Goal: Information Seeking & Learning: Learn about a topic

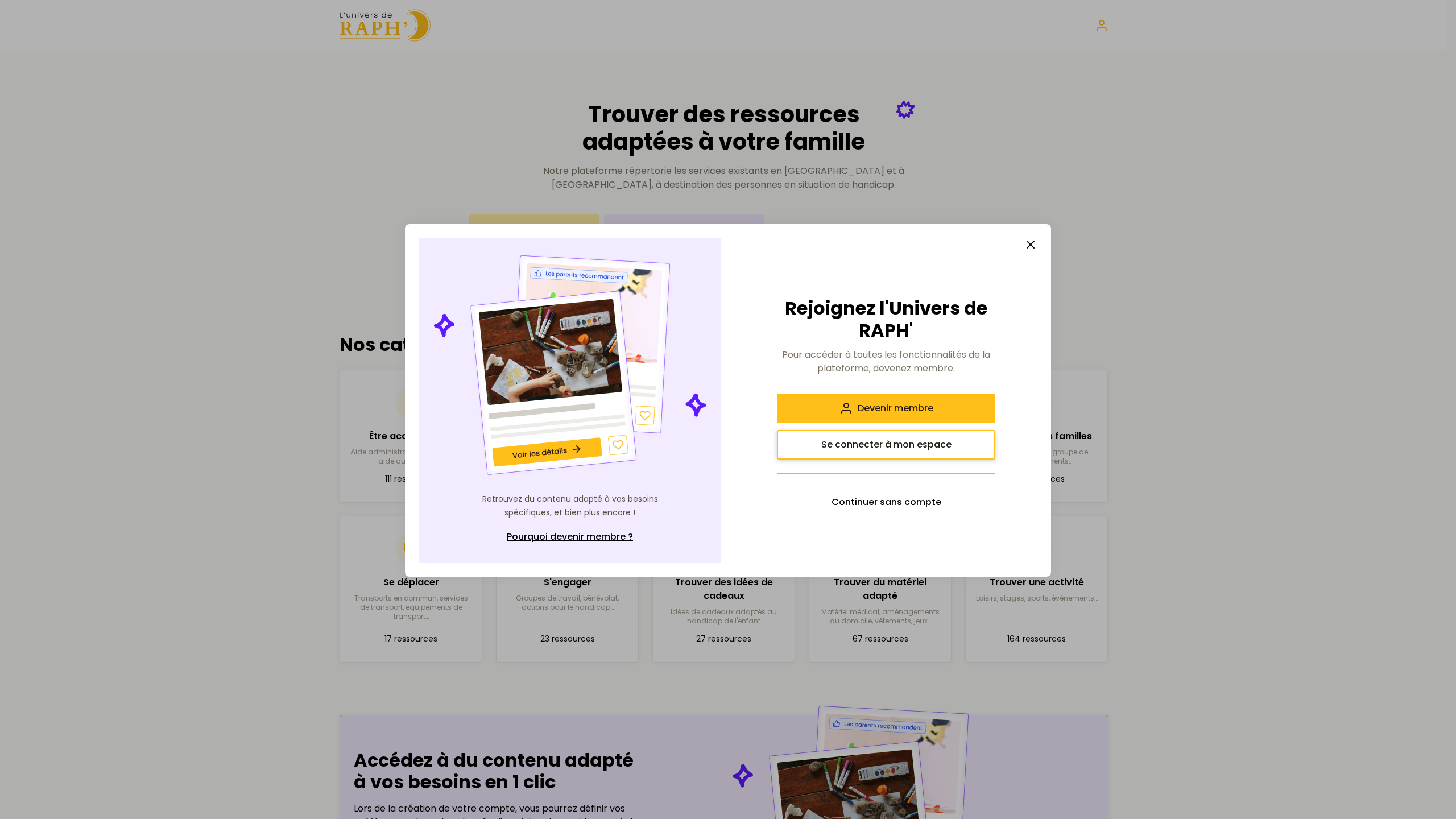
click at [842, 441] on span "Se connecter à mon espace" at bounding box center [886, 445] width 130 height 13
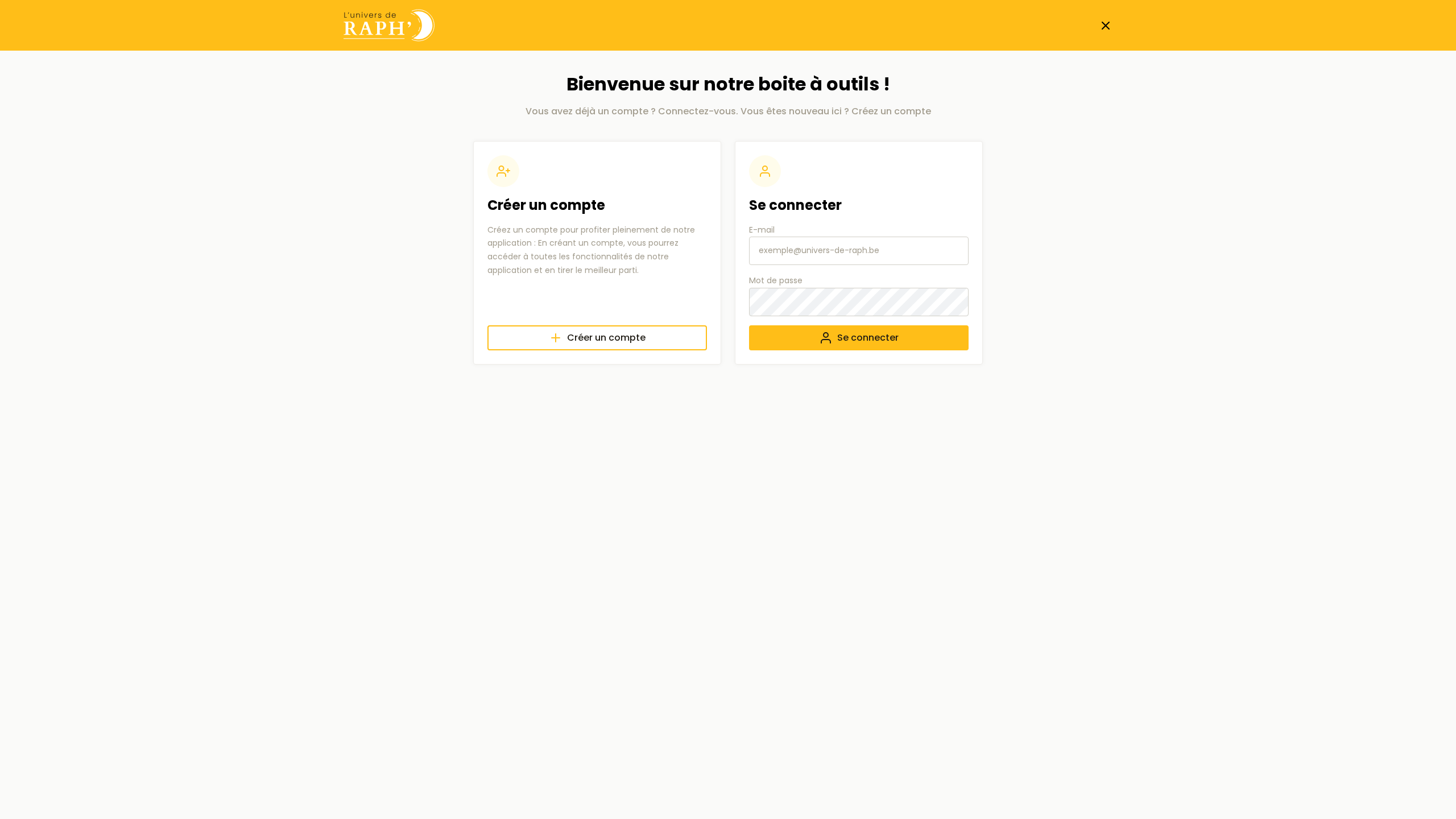
click at [784, 246] on input "E-mail" at bounding box center [859, 251] width 220 height 28
type input "universderaph@gmail.com"
click at [749, 325] on button "Se connecter" at bounding box center [859, 338] width 220 height 25
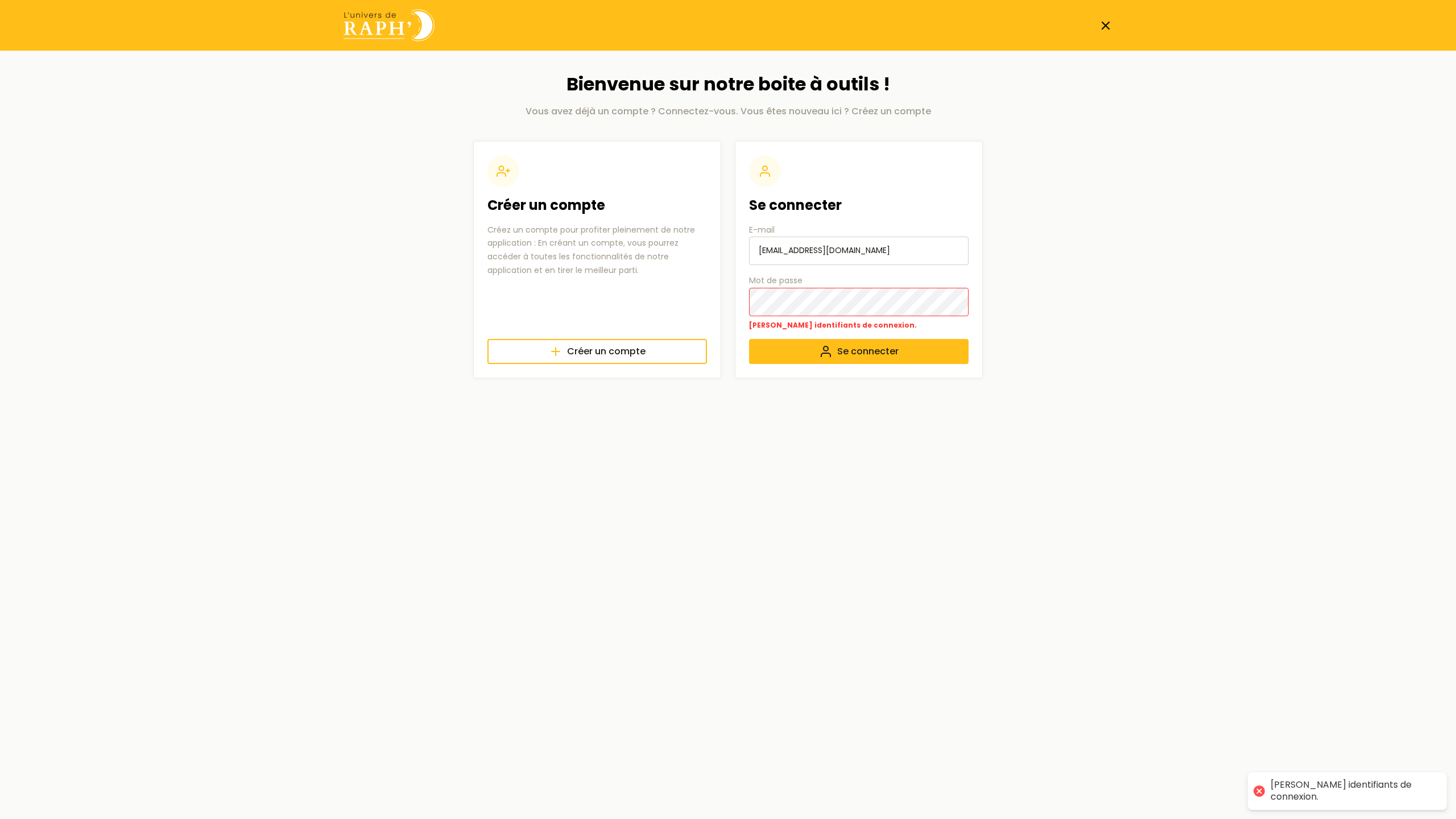
click at [729, 401] on html "Bienvenue sur notre boite à outils ! Vous avez déjà un compte ? Connectez-vous.…" at bounding box center [728, 201] width 1456 height 401
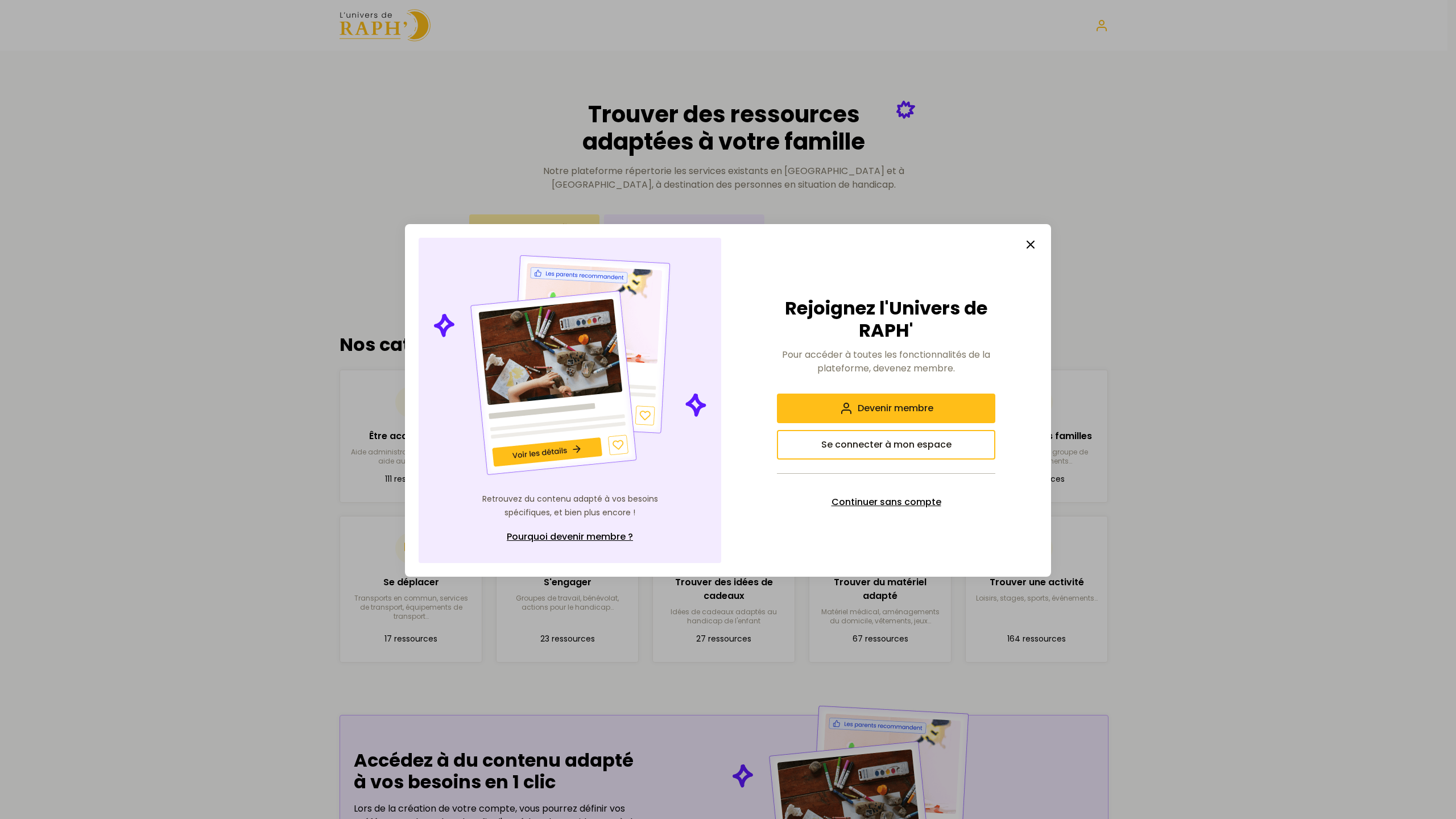
click at [880, 504] on span "Continuer sans compte" at bounding box center [886, 502] width 110 height 13
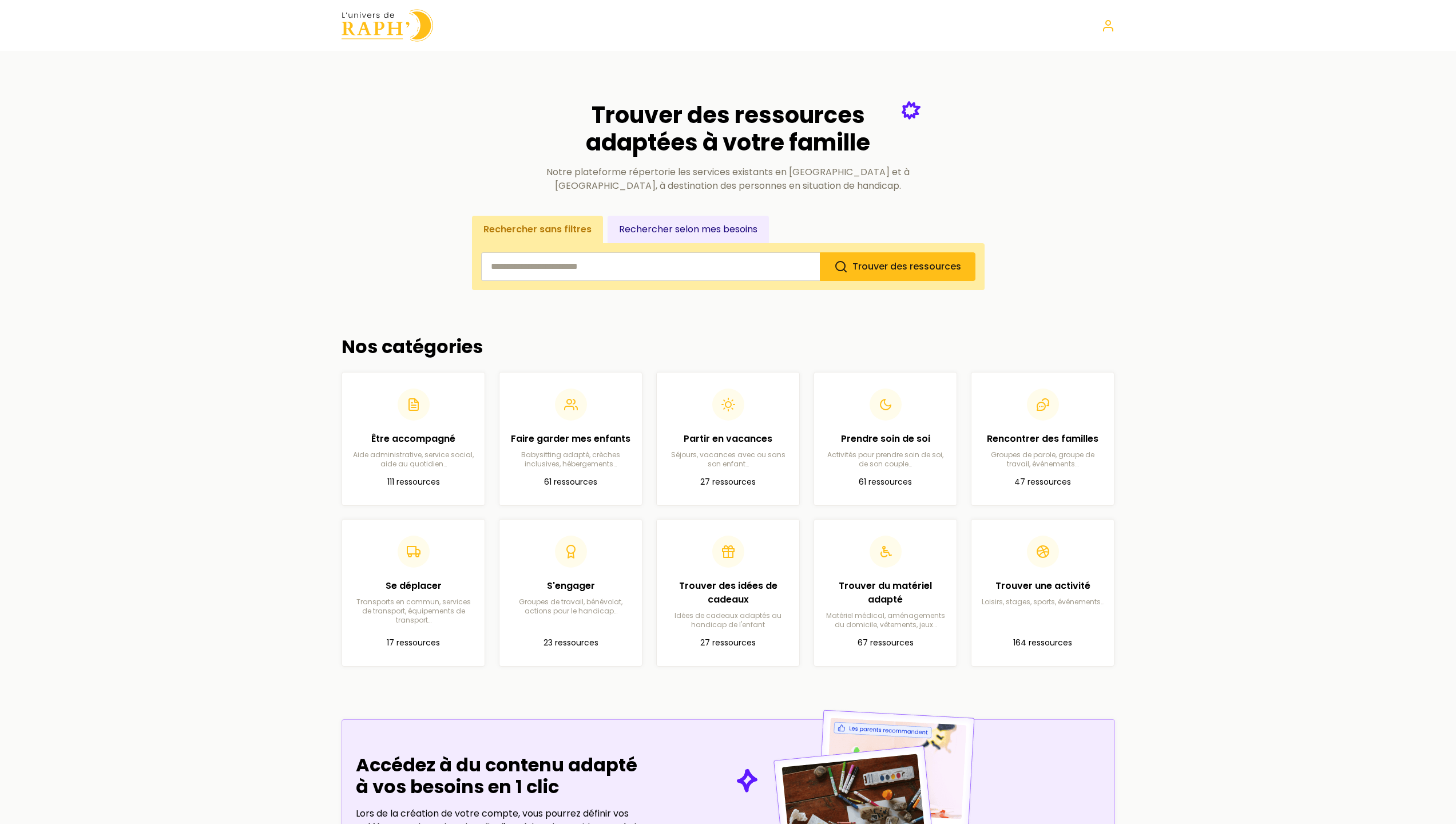
click at [608, 267] on input "search" at bounding box center [650, 266] width 338 height 28
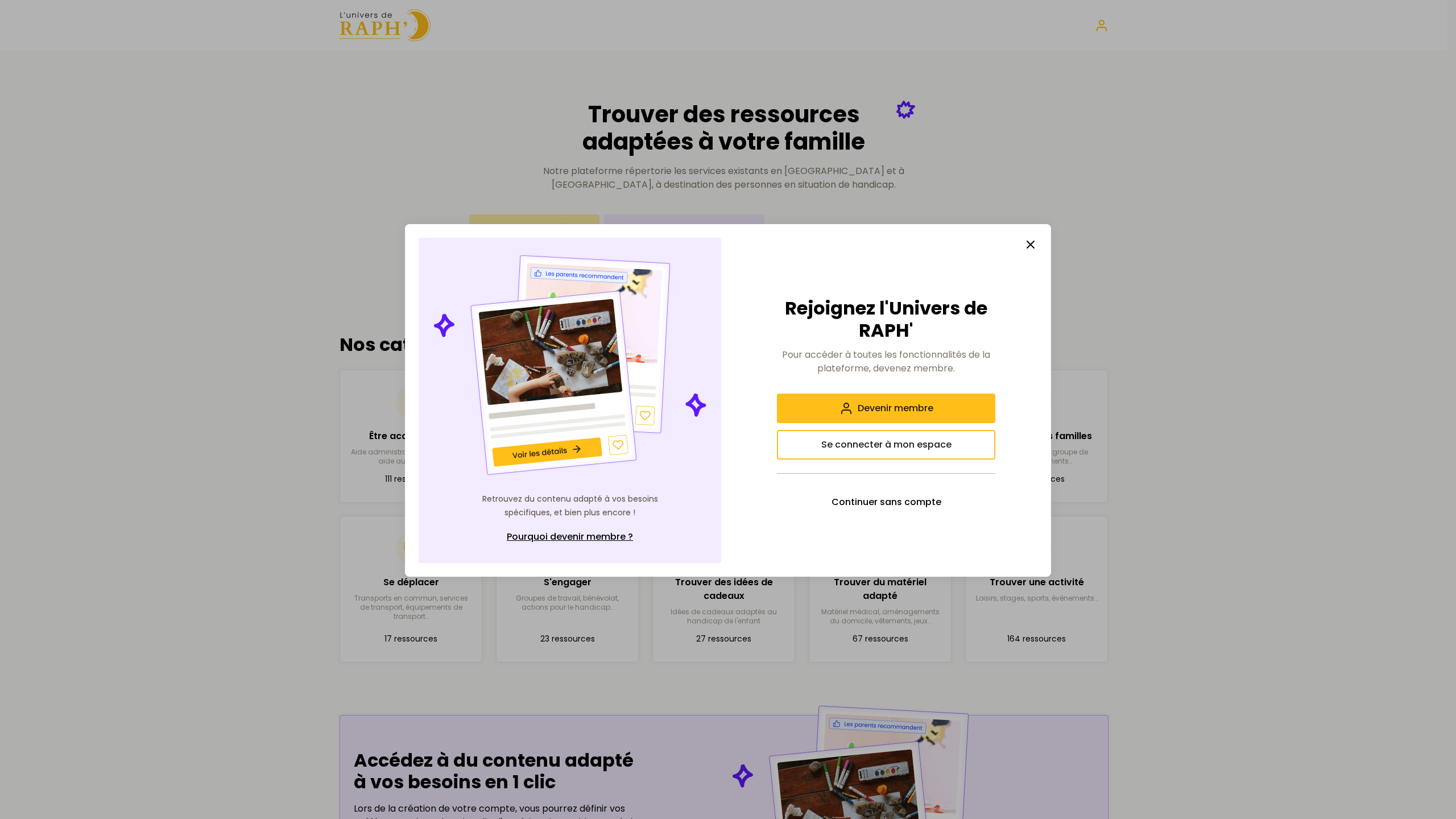
click at [1028, 242] on line "button" at bounding box center [1030, 244] width 7 height 7
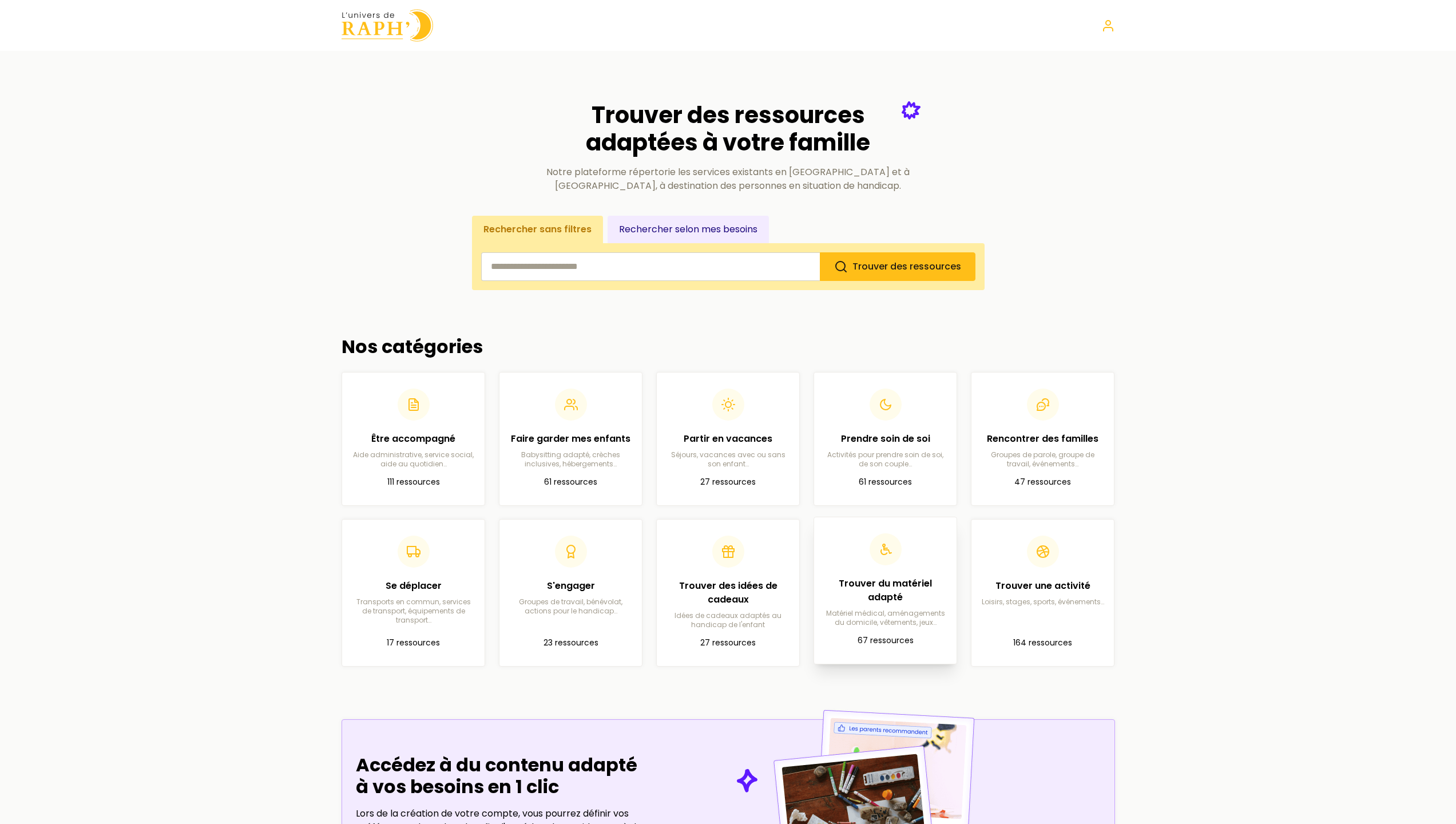
drag, startPoint x: 857, startPoint y: 602, endPoint x: 833, endPoint y: 570, distance: 40.0
click at [857, 602] on h2 "Trouver du matériel adapté" at bounding box center [886, 590] width 124 height 28
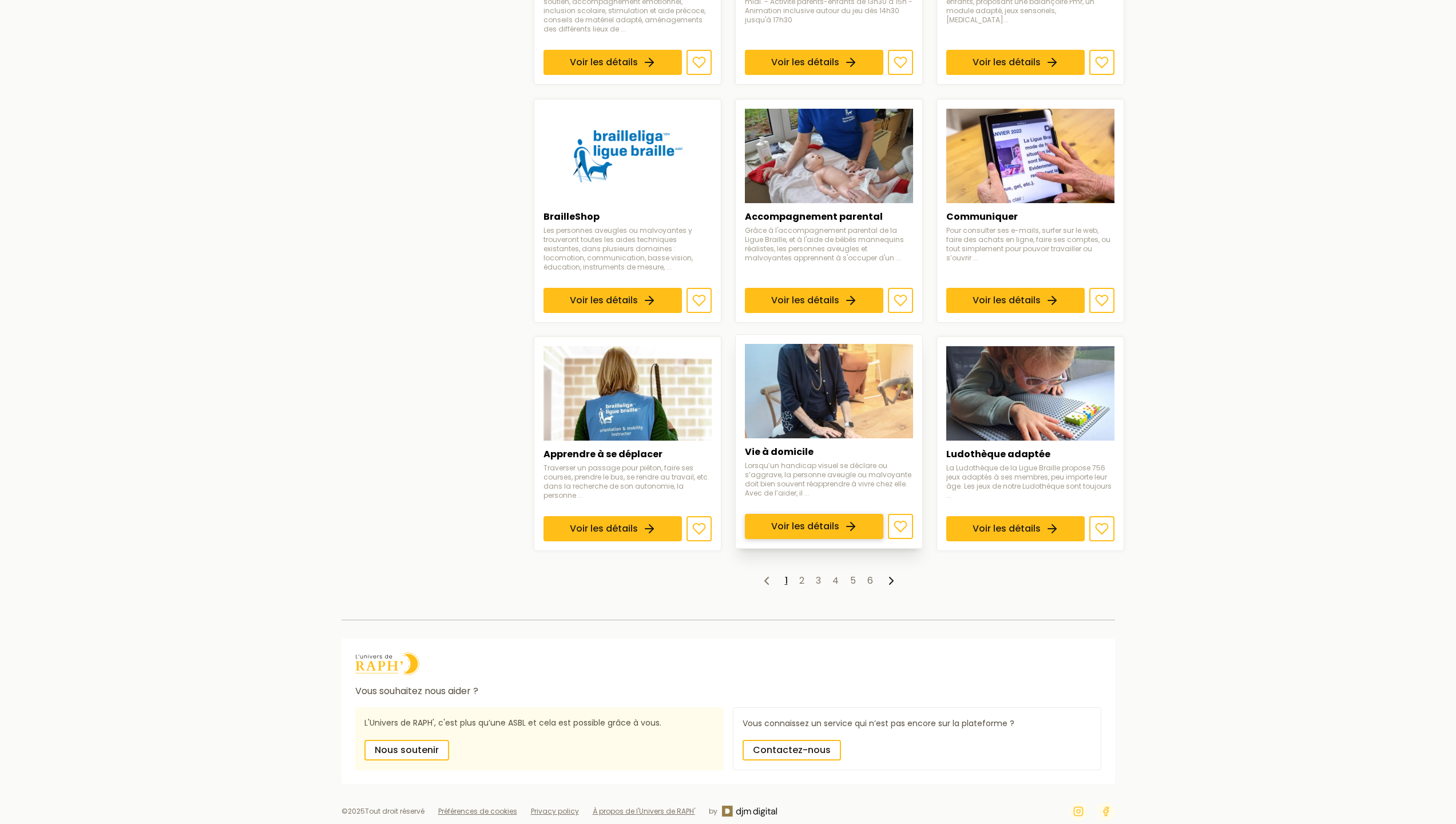
scroll to position [605, 0]
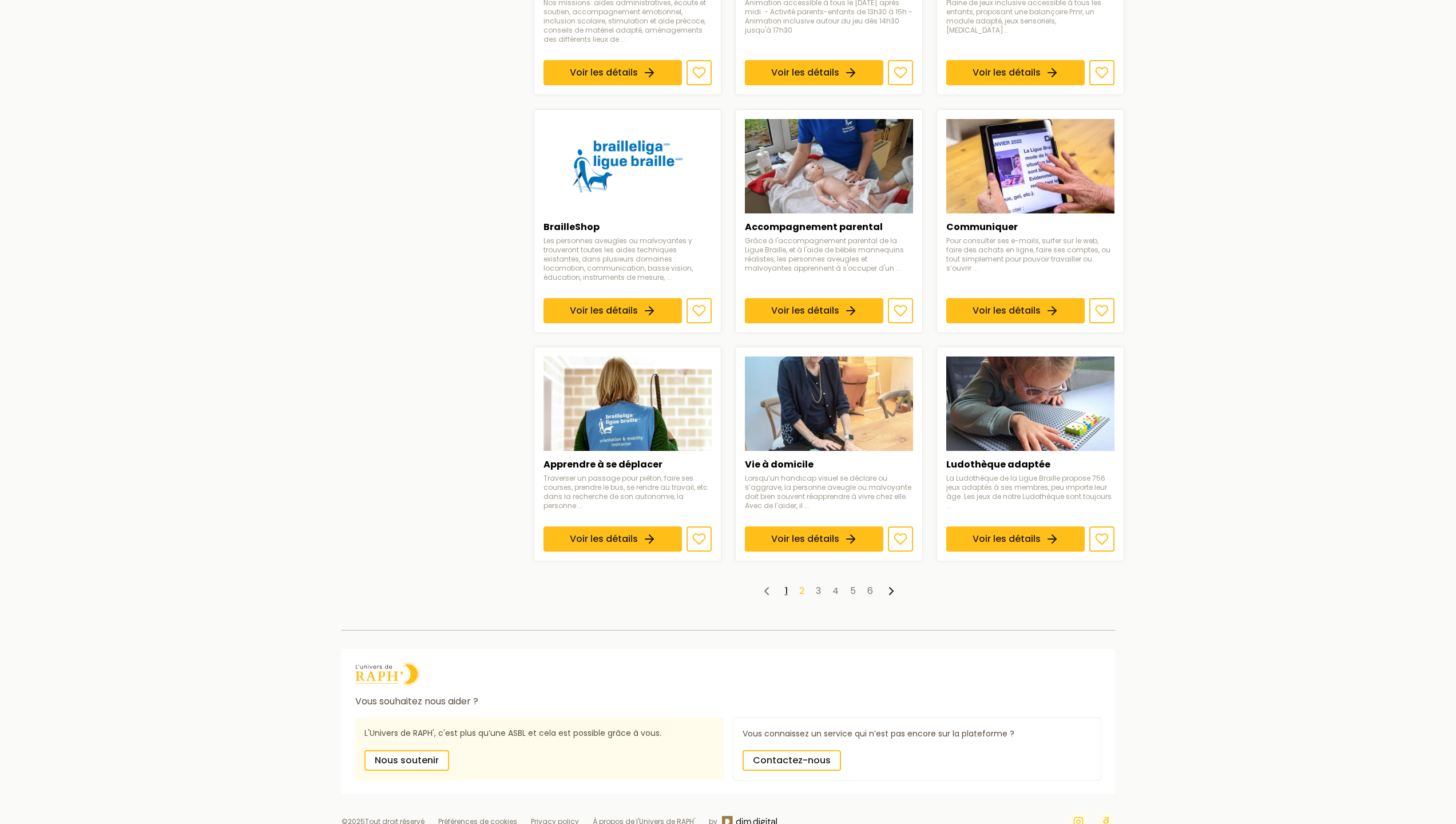
click at [801, 588] on link "2" at bounding box center [802, 590] width 5 height 13
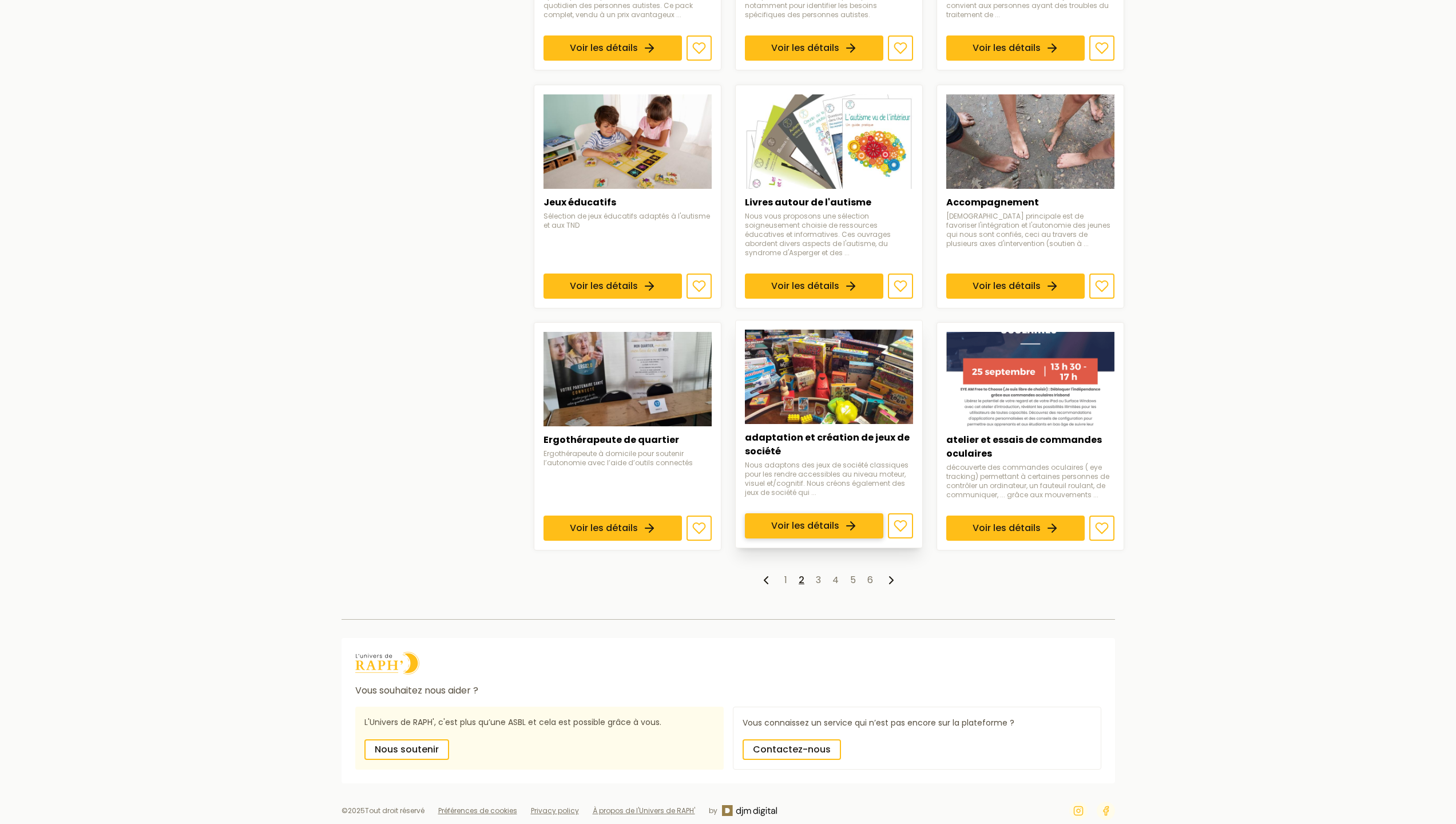
scroll to position [592, 0]
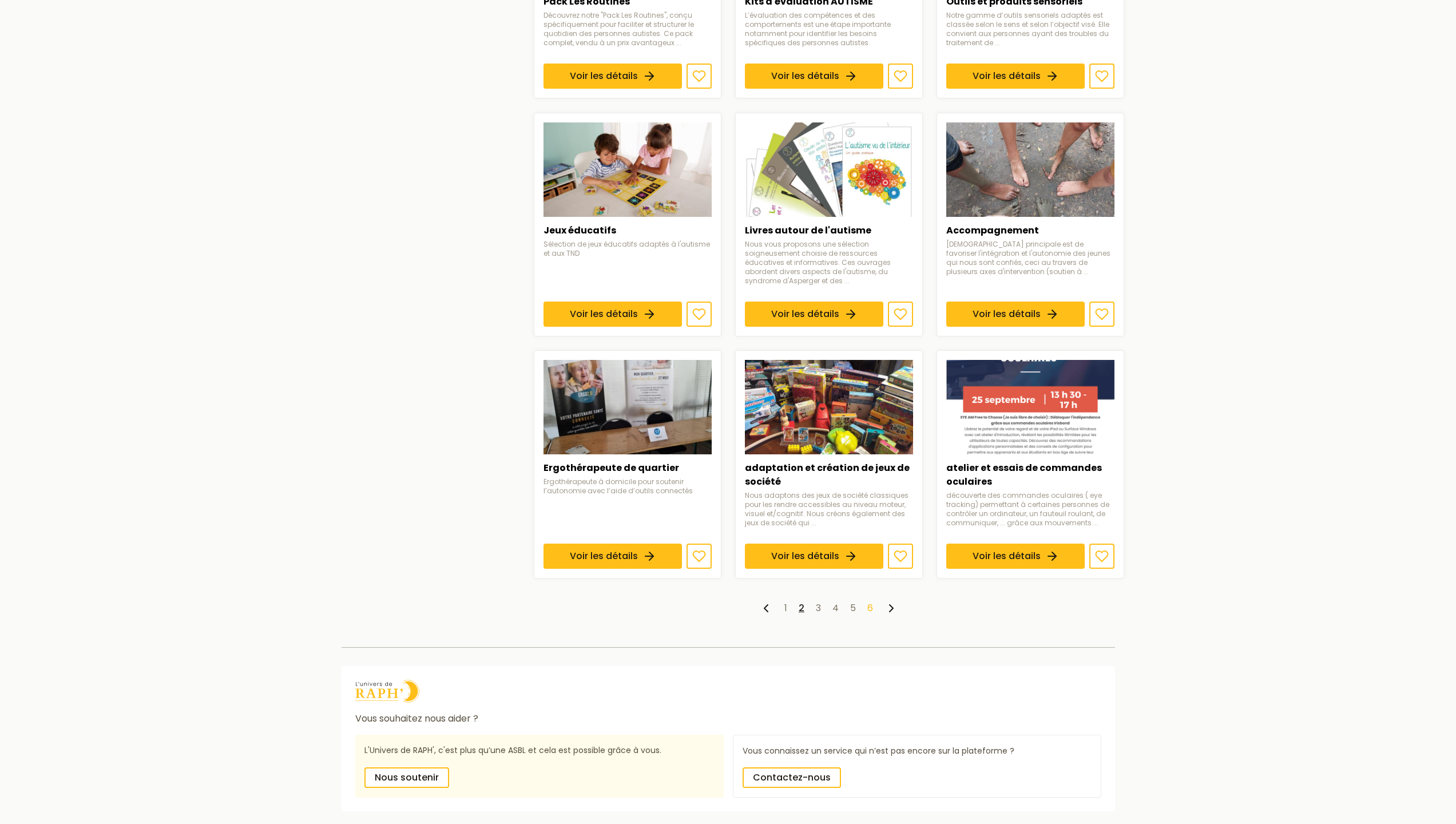
click at [869, 612] on link "6" at bounding box center [870, 607] width 6 height 13
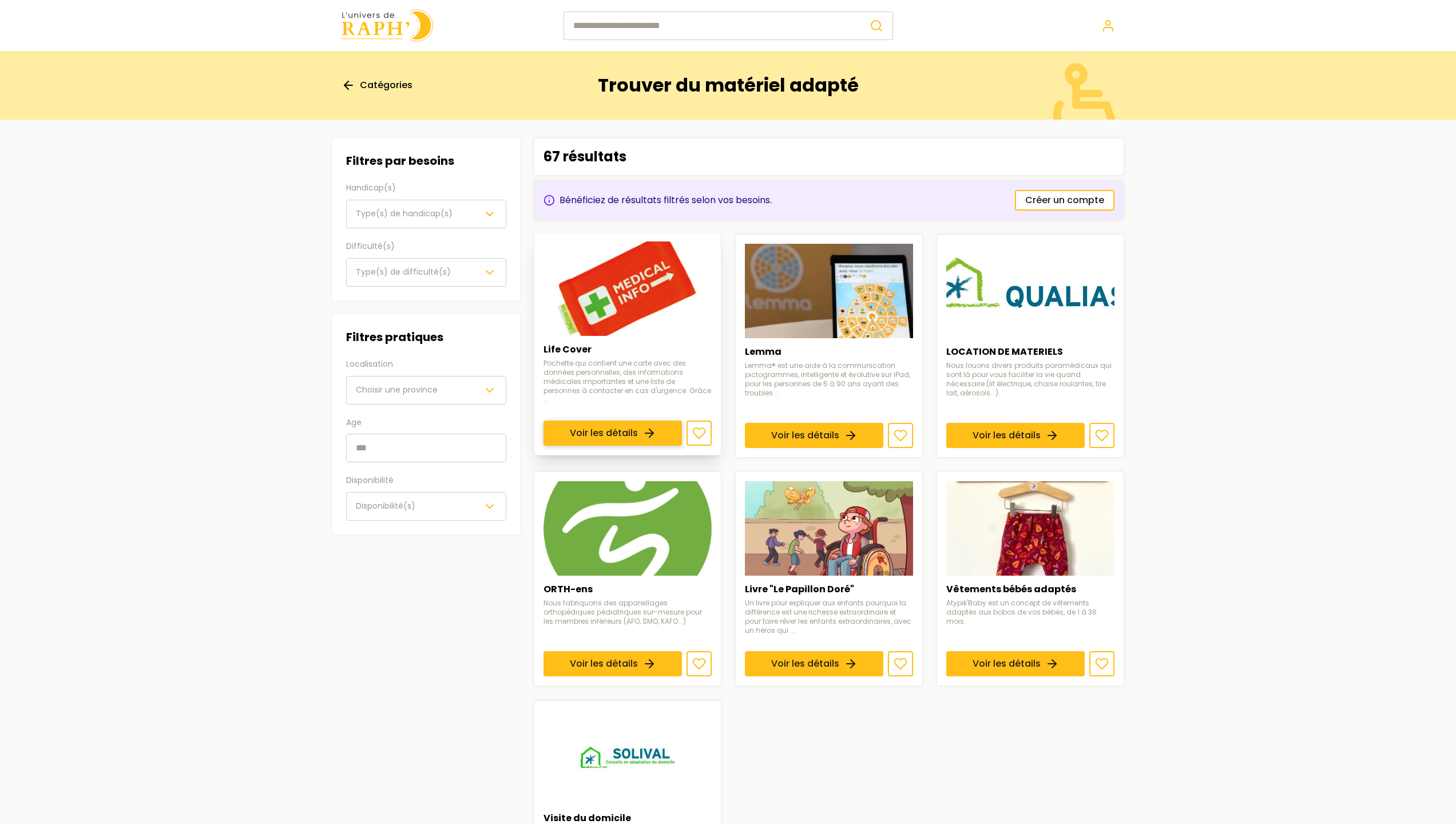
click at [674, 420] on link "Voir les détails" at bounding box center [612, 433] width 138 height 25
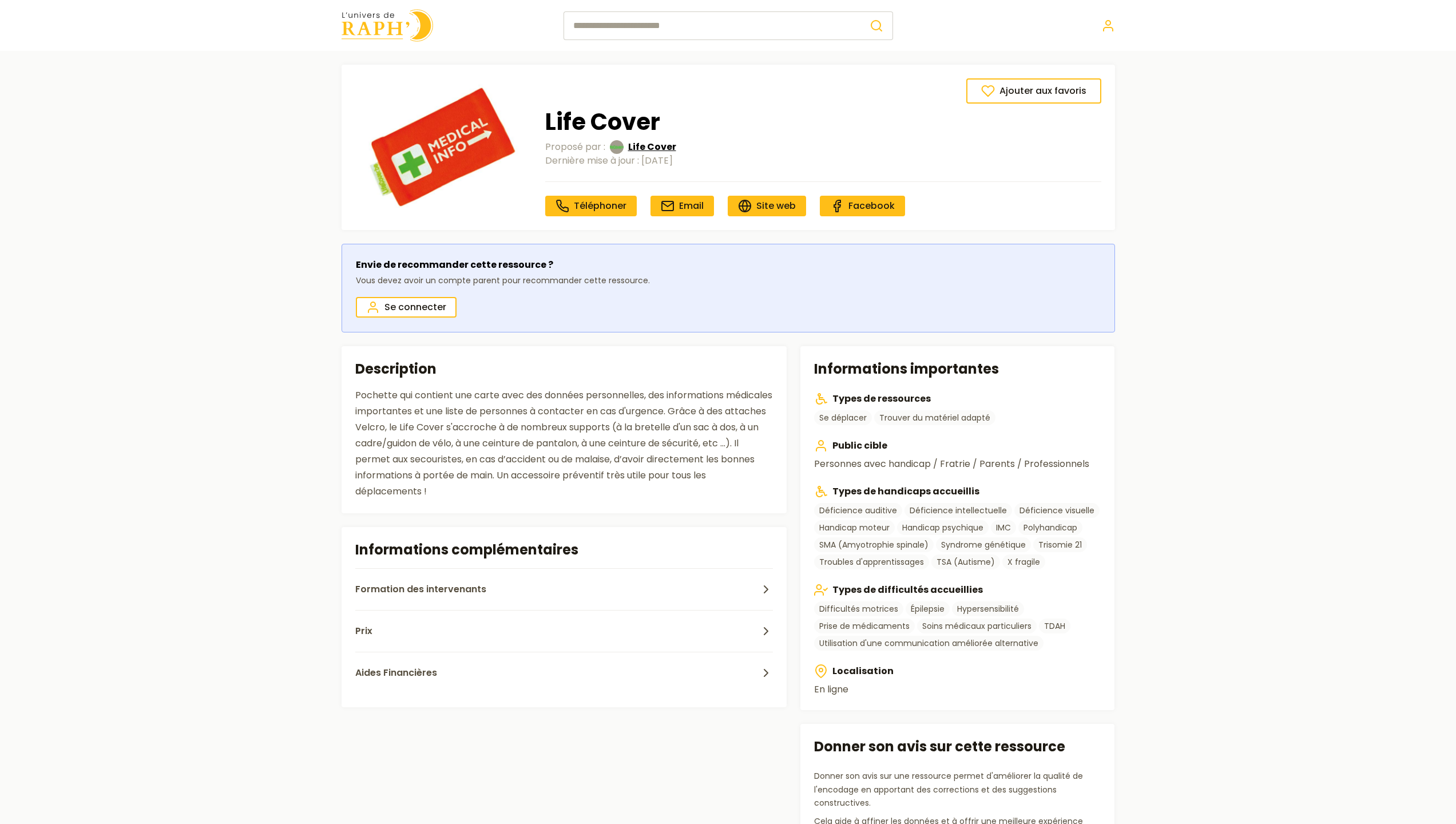
click at [647, 142] on span "Life Cover" at bounding box center [652, 147] width 48 height 14
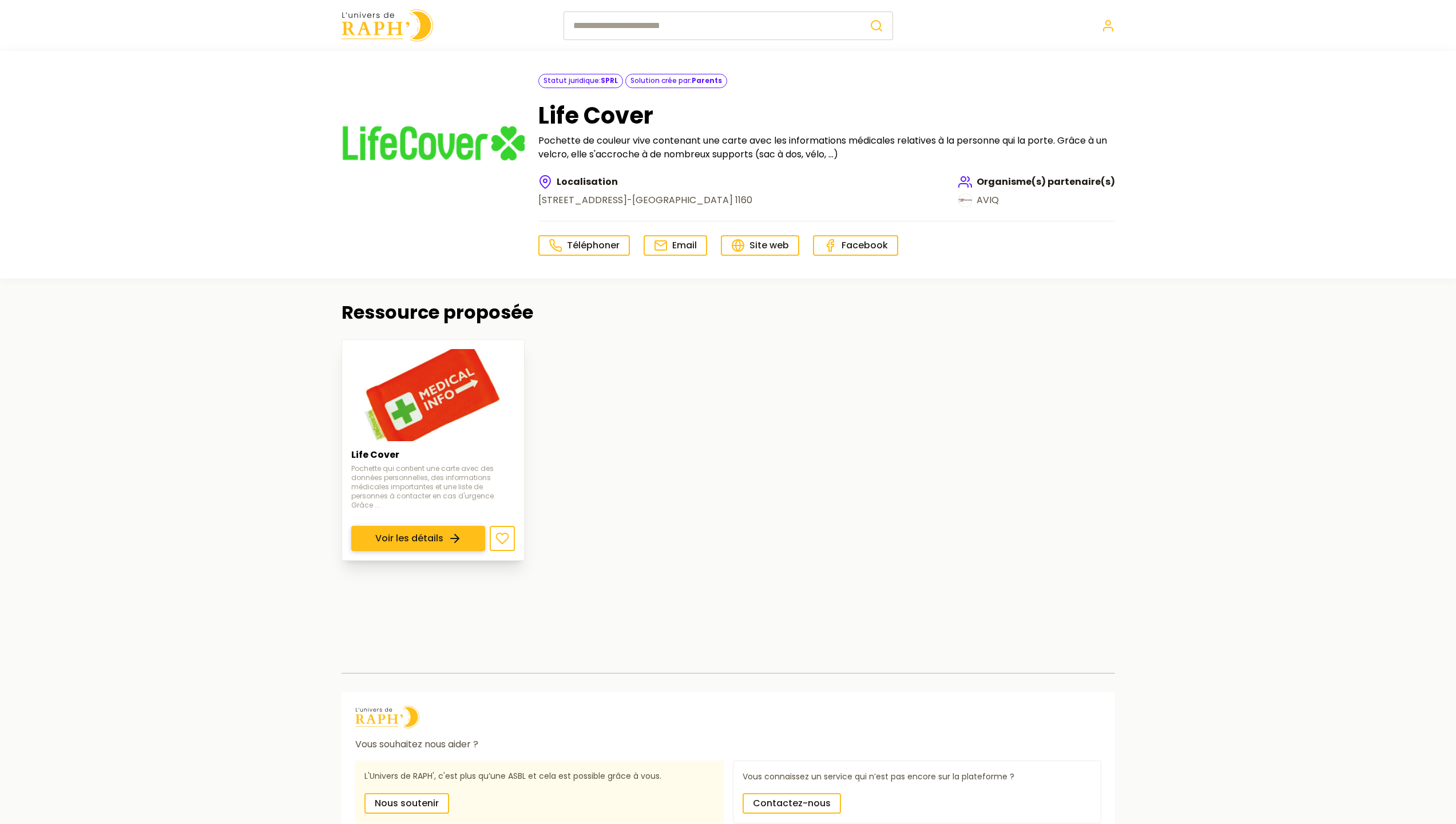
click at [469, 526] on link "Voir les détails" at bounding box center [418, 538] width 134 height 25
